Goal: Task Accomplishment & Management: Complete application form

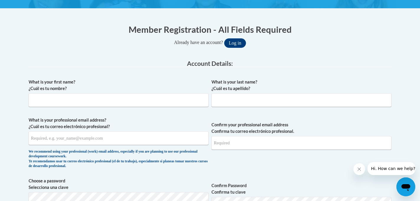
scroll to position [102, 0]
type input "Mariangely"
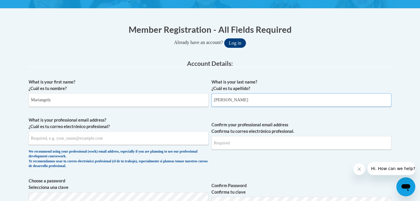
type input "[PERSON_NAME]"
click at [124, 139] on input "What is your professional email address? ¿Cuál es tu correo electrónico profesi…" at bounding box center [119, 138] width 180 height 14
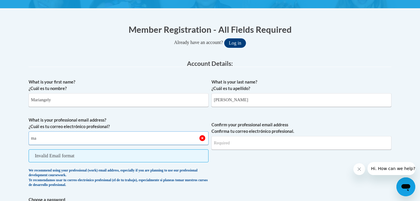
type input "[EMAIL_ADDRESS][DOMAIN_NAME]"
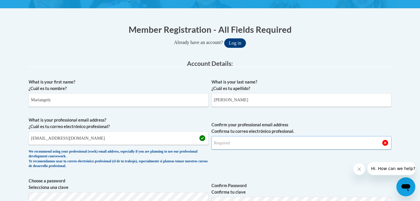
type input "[EMAIL_ADDRESS][DOMAIN_NAME]"
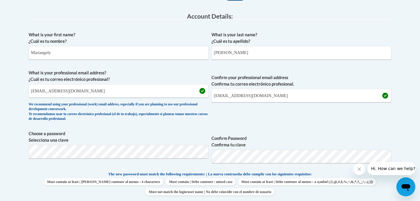
scroll to position [160, 0]
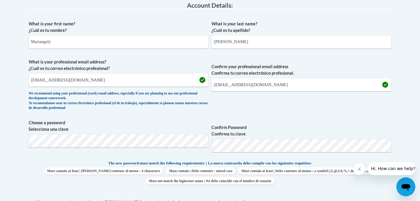
click at [272, 119] on span "Confirm Password Confirma tu clave" at bounding box center [301, 137] width 180 height 37
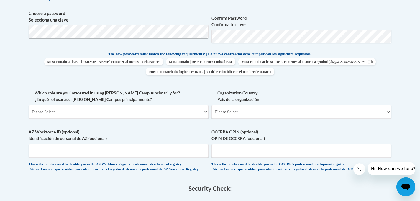
scroll to position [270, 0]
select select "fbf2d438-af2f-41f8-98f1-81c410e29de3"
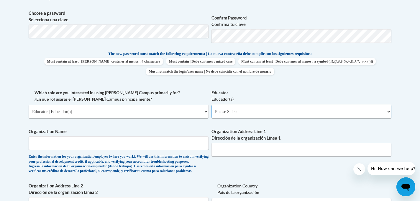
select select "5e2af403-4f2c-4e49-a02f-103e55d7b75b"
click at [203, 140] on input "Organization Name" at bounding box center [119, 143] width 180 height 14
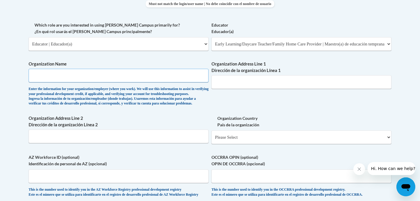
scroll to position [336, 0]
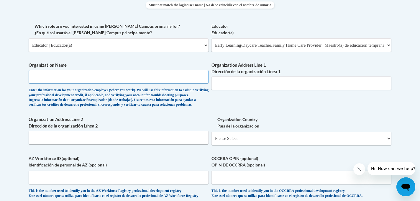
click at [114, 74] on input "Organization Name" at bounding box center [119, 77] width 180 height 14
type input "The [GEOGRAPHIC_DATA]"
click at [227, 82] on input "Organization Address Line 1 Dirección de la organización Línea 1" at bounding box center [301, 83] width 180 height 14
click at [163, 141] on input "Organization Address Line 2 Dirección de la organización Línea 2" at bounding box center [119, 138] width 180 height 14
drag, startPoint x: 31, startPoint y: 141, endPoint x: 79, endPoint y: 144, distance: 48.1
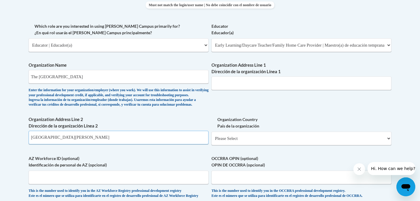
click at [81, 144] on input "[GEOGRAPHIC_DATA][PERSON_NAME]" at bounding box center [119, 138] width 180 height 14
type input "[GEOGRAPHIC_DATA][PERSON_NAME]"
click at [243, 76] on input "Organization Address Line 1 Dirección de la organización Línea 1" at bounding box center [301, 83] width 180 height 14
paste input "[GEOGRAPHIC_DATA][PERSON_NAME]"
type input "[STREET_ADDRESS][PERSON_NAME]"
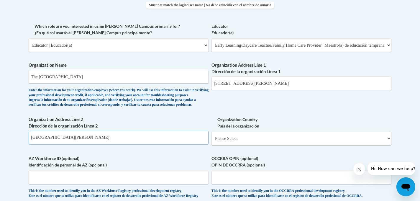
click at [134, 143] on input "[GEOGRAPHIC_DATA][PERSON_NAME]" at bounding box center [119, 138] width 180 height 14
click at [134, 144] on input "[GEOGRAPHIC_DATA][PERSON_NAME]" at bounding box center [119, 138] width 180 height 14
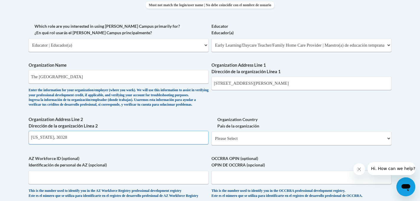
type input "[US_STATE], 30328"
click at [124, 121] on label "Organization Address Line 2 Dirección de la organización Línea 2" at bounding box center [119, 122] width 180 height 13
click at [124, 131] on input "[US_STATE], 30328" at bounding box center [119, 138] width 180 height 14
select select "ad49bcad-a171-4b2e-b99c-48b446064914"
select select
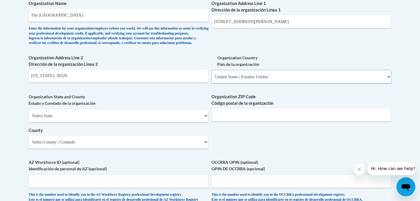
scroll to position [398, 0]
select select "[US_STATE]"
click at [231, 116] on input "Organization ZIP Code Código postal de la organización" at bounding box center [301, 115] width 180 height 14
type input "30328"
select select "[PERSON_NAME]"
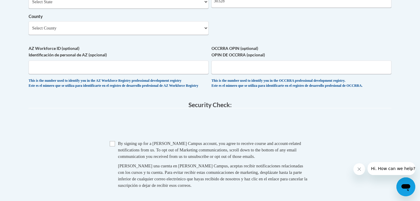
scroll to position [517, 0]
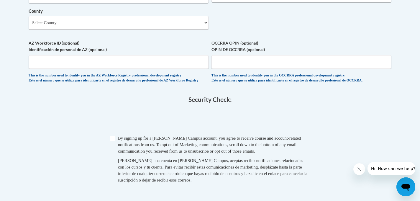
click at [112, 141] on input "Checkbox" at bounding box center [112, 138] width 5 height 5
checkbox input "true"
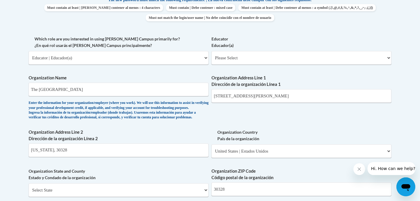
scroll to position [322, 0]
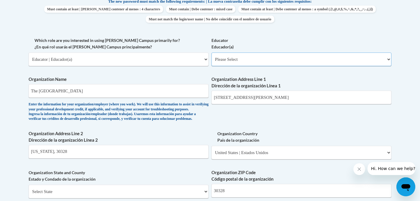
select select "5e2af403-4f2c-4e49-a02f-103e55d7b75b"
select select "null"
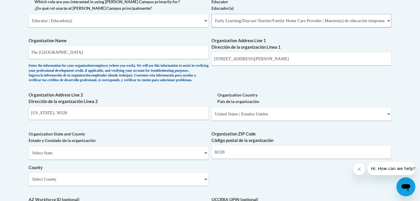
scroll to position [367, 0]
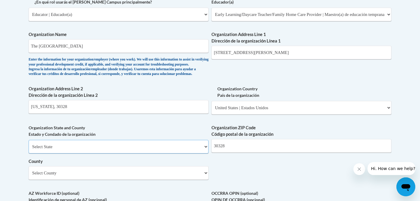
select select "[US_STATE]"
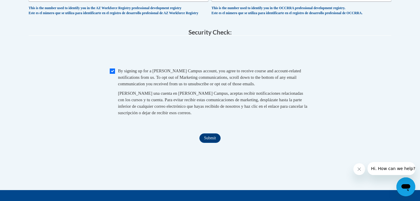
scroll to position [591, 0]
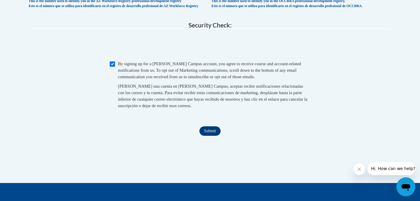
click at [208, 134] on input "Submit" at bounding box center [209, 130] width 21 height 9
